Goal: Information Seeking & Learning: Learn about a topic

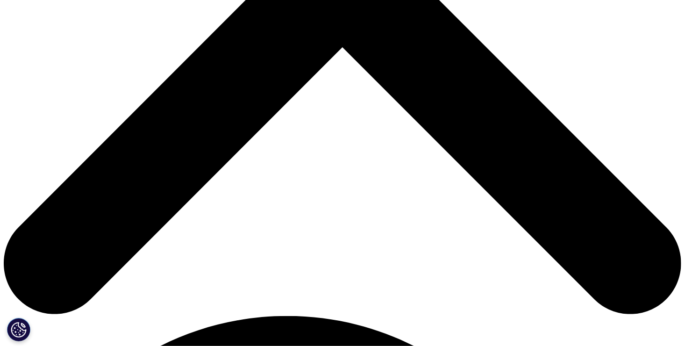
scroll to position [369, 0]
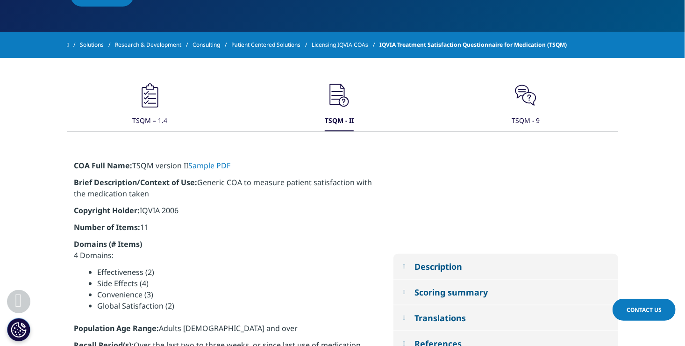
click at [150, 93] on icon ".cls-1{fill:#231f20;}" at bounding box center [150, 95] width 28 height 28
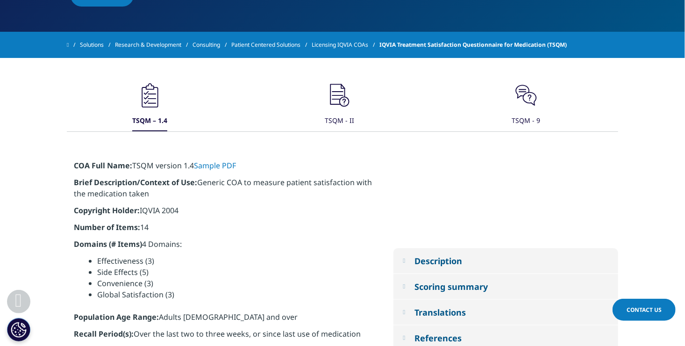
click at [343, 100] on icon ".cls-1{fill:#231f20;}" at bounding box center [340, 95] width 28 height 28
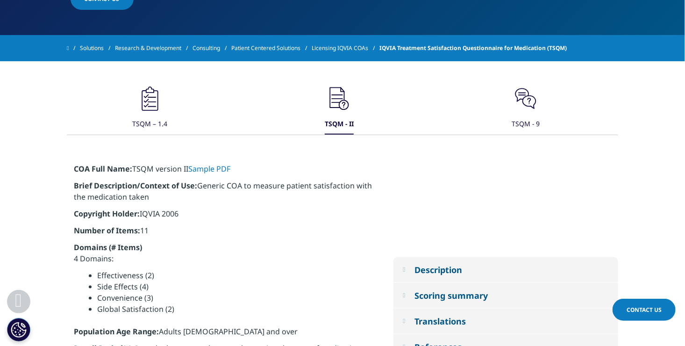
scroll to position [362, 0]
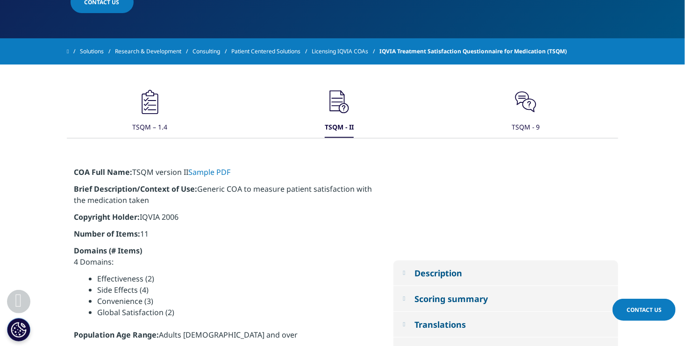
click at [534, 116] on div ".cls-1{fill:#231f20;}" at bounding box center [526, 103] width 28 height 30
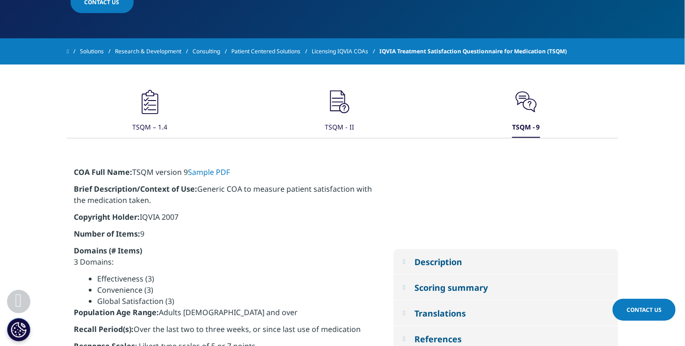
click at [338, 116] on div ".cls-1{fill:#231f20;}" at bounding box center [340, 103] width 28 height 30
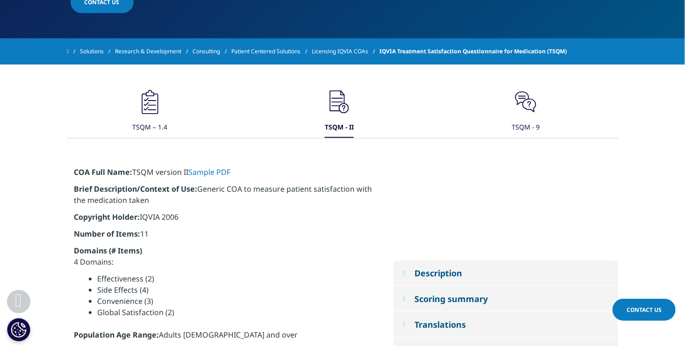
click at [154, 115] on icon ".cls-1{fill:#231f20;}" at bounding box center [150, 102] width 28 height 28
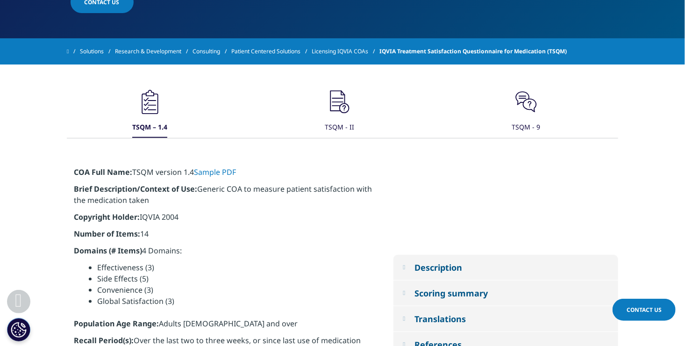
click at [340, 130] on div "TSQM - II" at bounding box center [339, 128] width 29 height 20
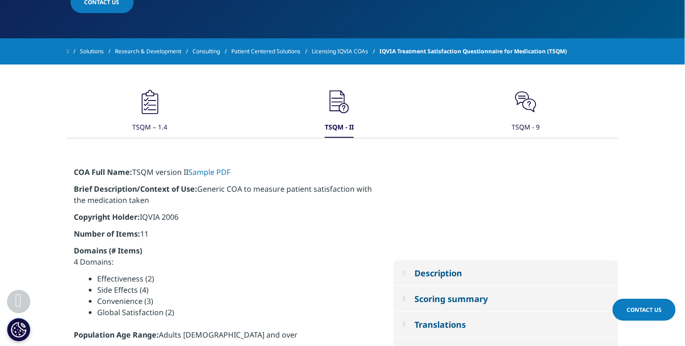
click at [533, 114] on icon ".cls-1{fill:#231f20;}" at bounding box center [526, 102] width 28 height 28
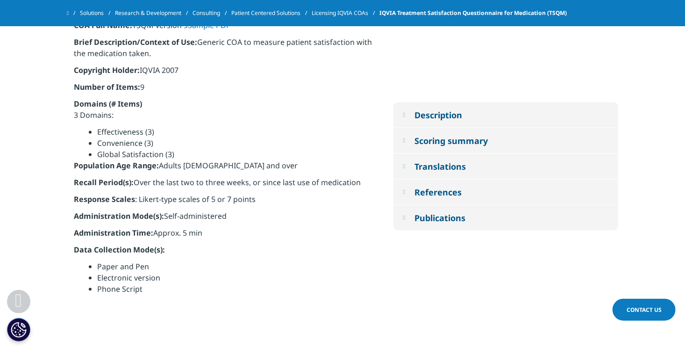
scroll to position [483, 0]
click at [410, 217] on button "Publications" at bounding box center [505, 218] width 225 height 25
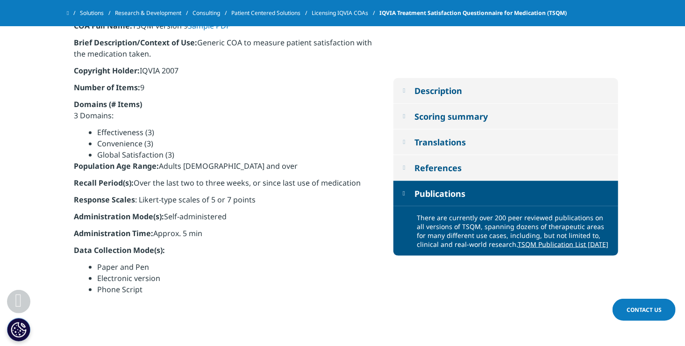
click at [462, 169] on div "References" at bounding box center [437, 167] width 47 height 11
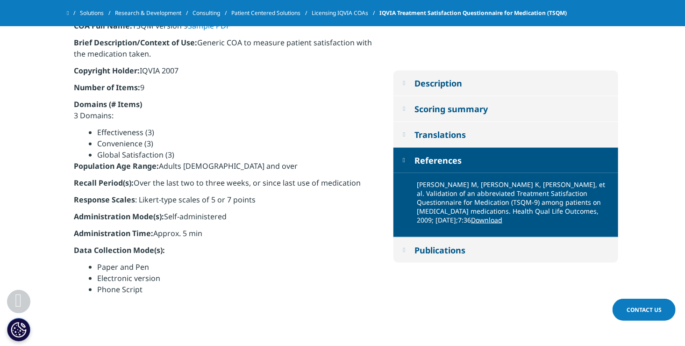
click at [452, 132] on div "Translations" at bounding box center [439, 134] width 51 height 11
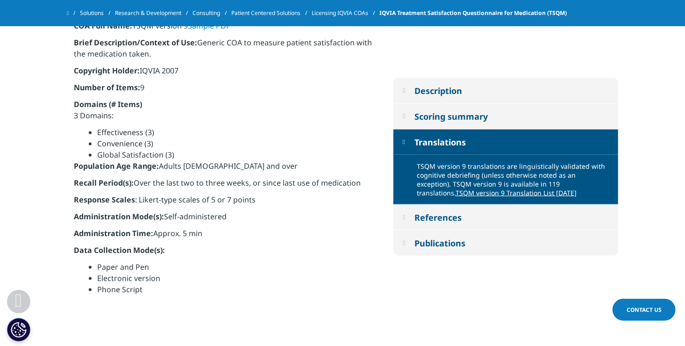
click at [452, 112] on div "Scoring summary" at bounding box center [450, 116] width 73 height 11
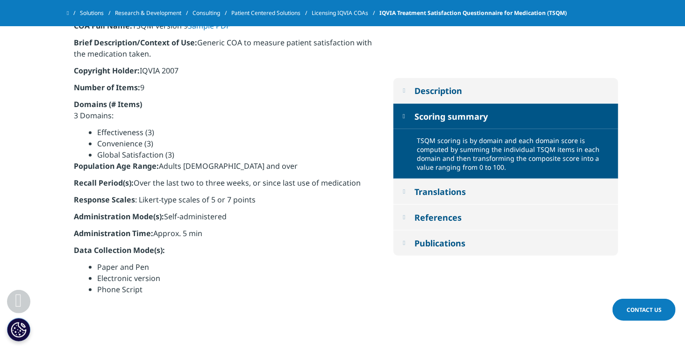
click at [449, 86] on div "Description" at bounding box center [438, 90] width 48 height 11
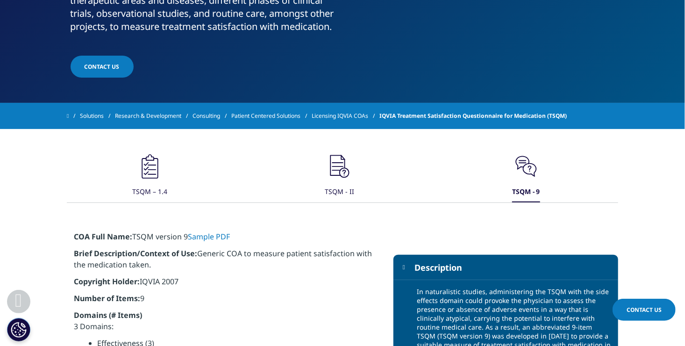
scroll to position [296, 0]
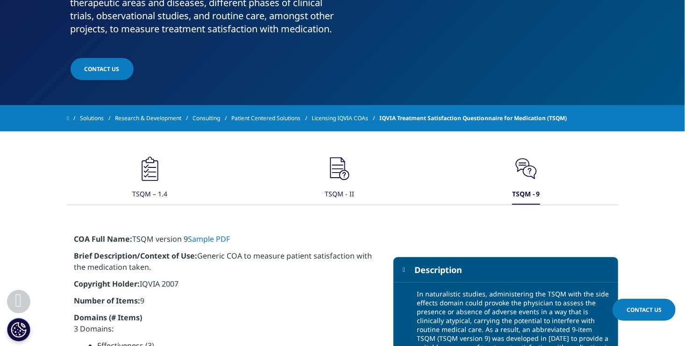
click at [358, 116] on link "Licensing IQVIA COAs" at bounding box center [346, 118] width 68 height 17
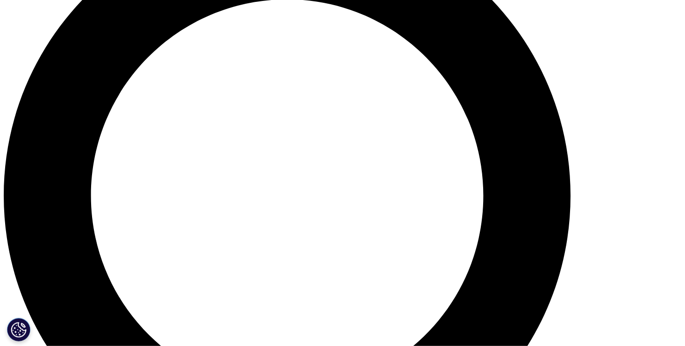
scroll to position [785, 0]
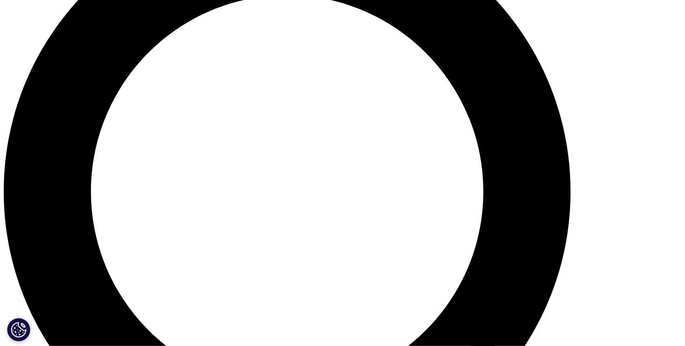
drag, startPoint x: 404, startPoint y: 190, endPoint x: 95, endPoint y: 132, distance: 314.2
copy div "Licensing A fully executed license agreement is required prior to the use of an…"
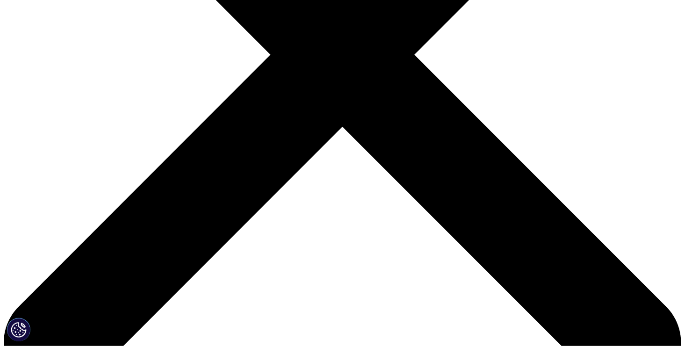
scroll to position [299, 0]
